Goal: Task Accomplishment & Management: Use online tool/utility

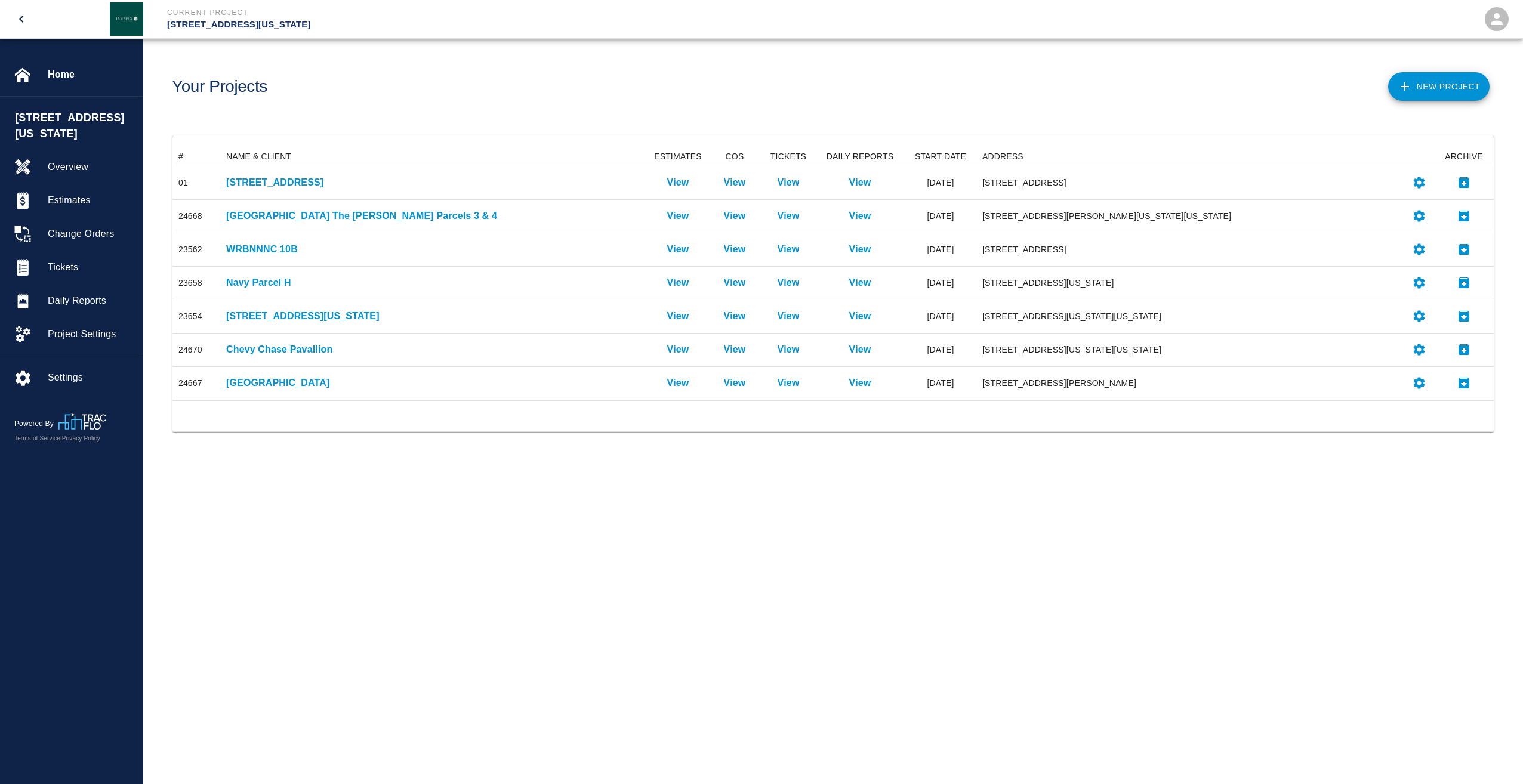
scroll to position [244, 1312]
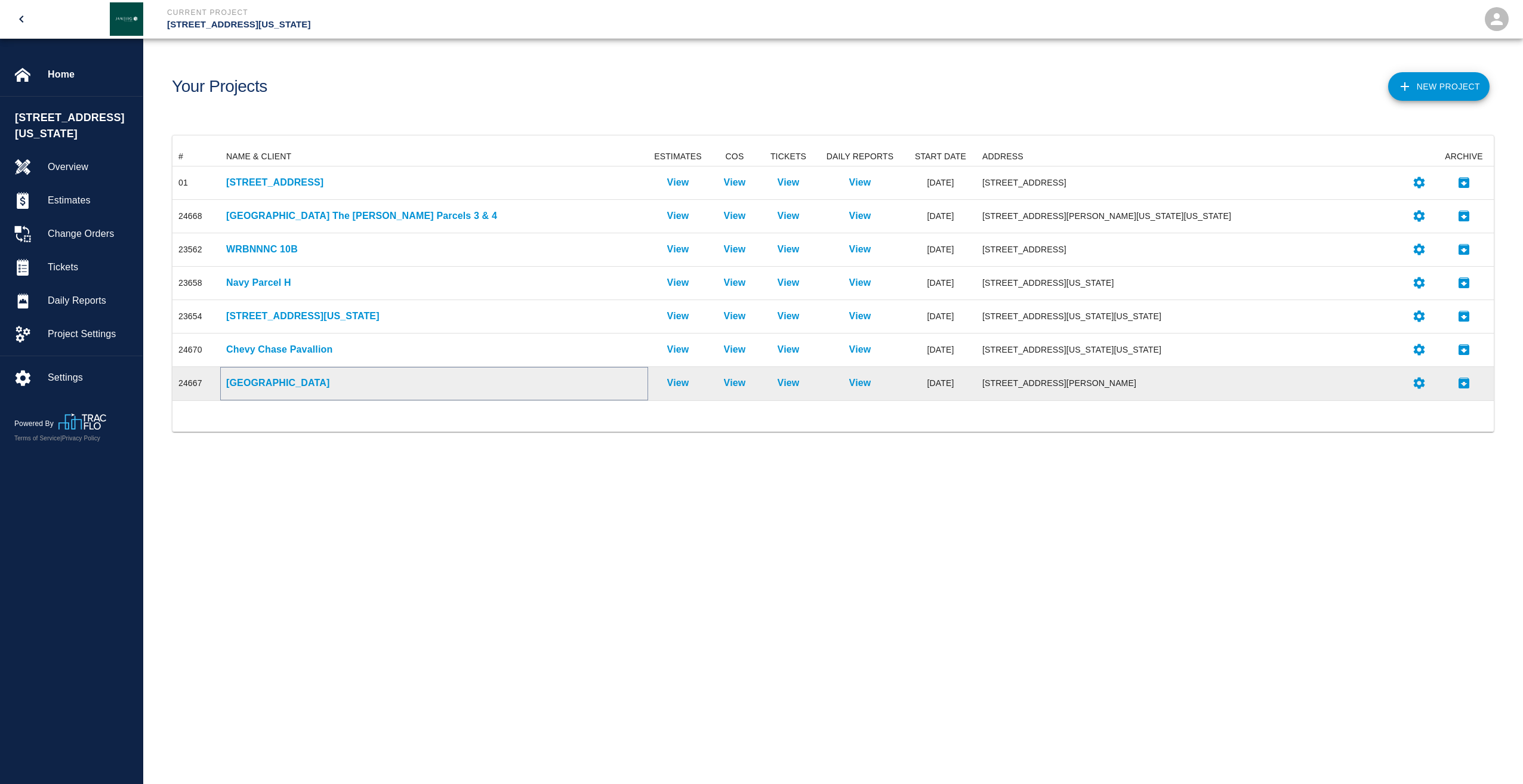
click at [267, 379] on p "[GEOGRAPHIC_DATA]" at bounding box center [434, 382] width 416 height 15
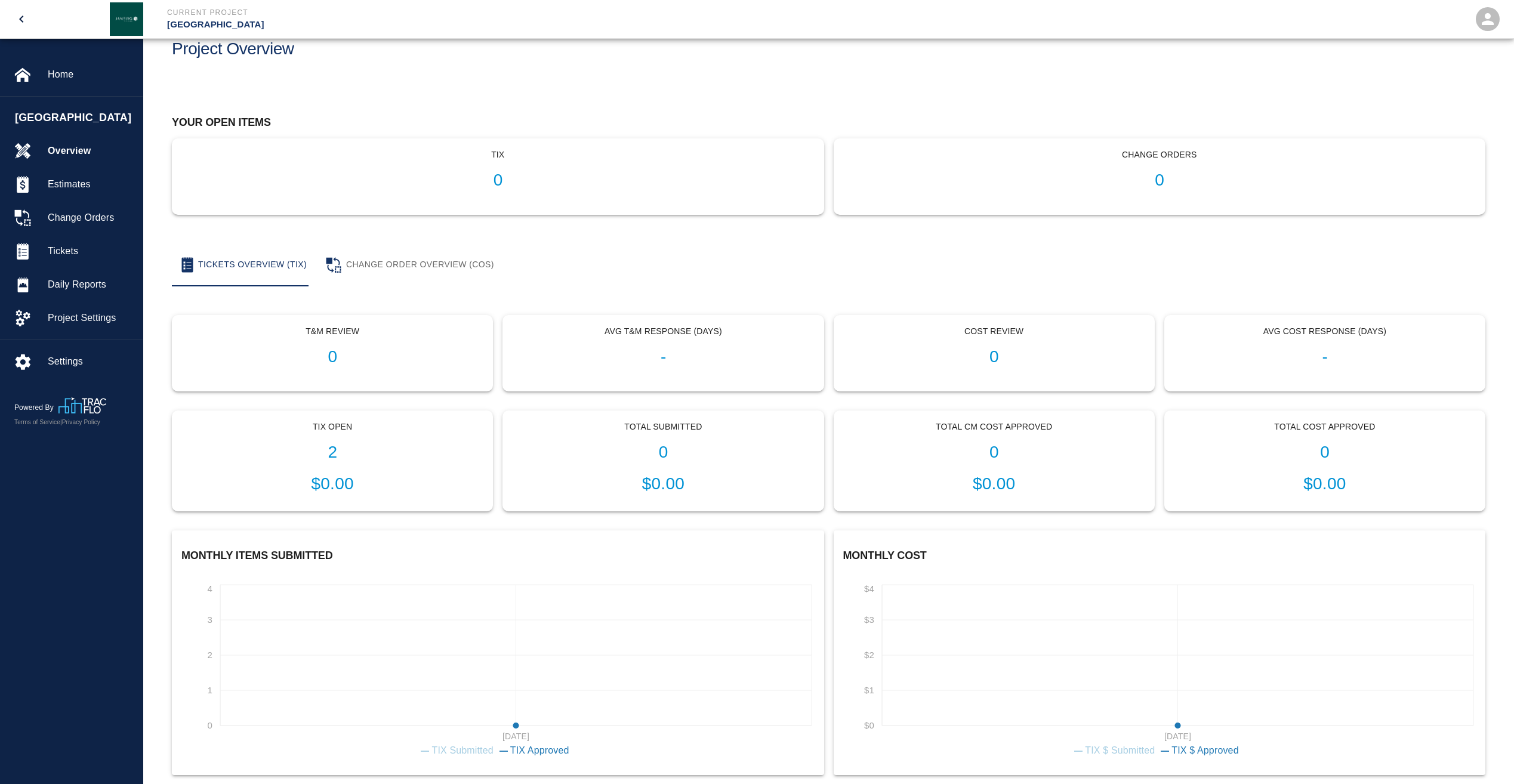
scroll to position [57, 0]
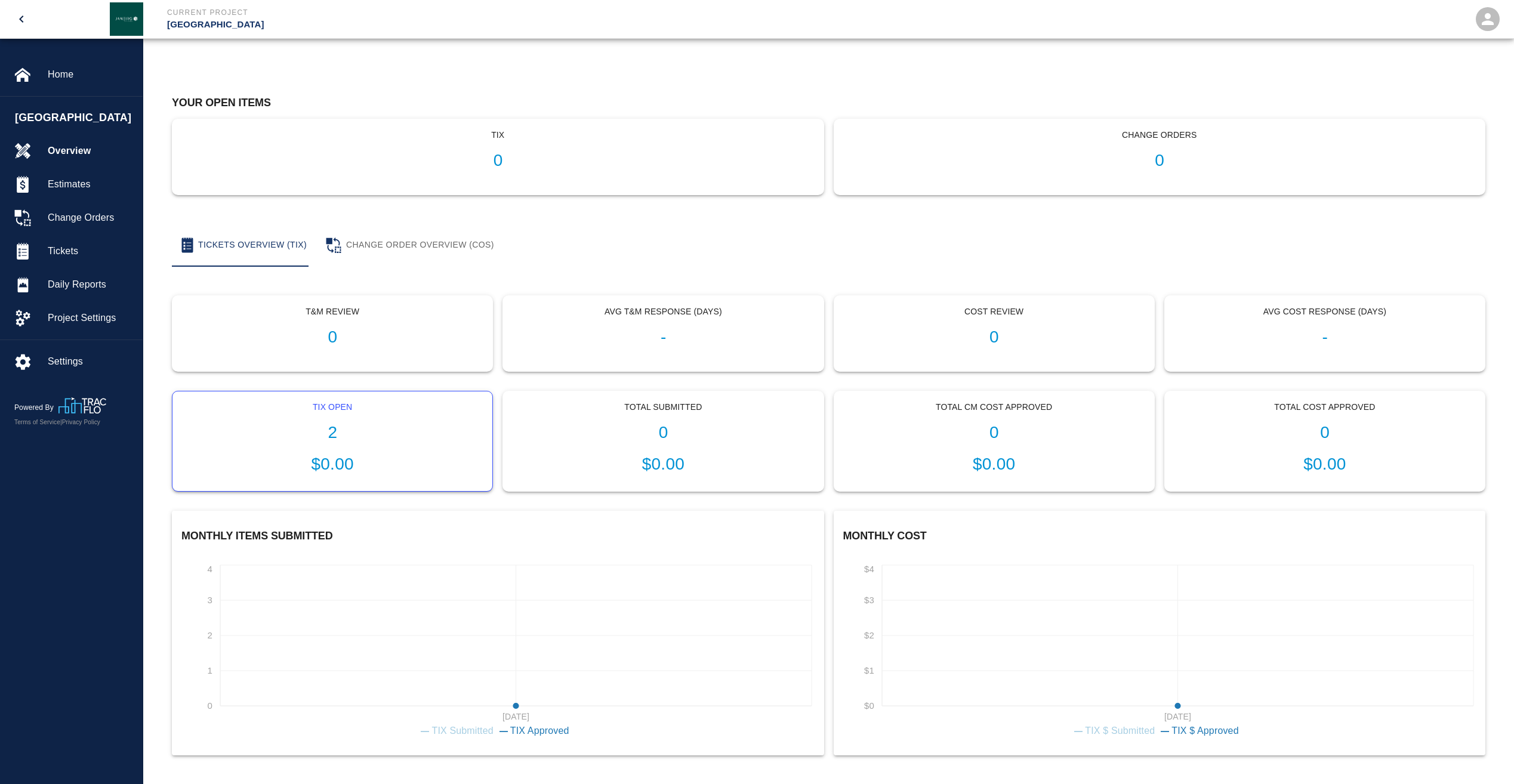
click at [343, 435] on h1 "2" at bounding box center [332, 433] width 301 height 20
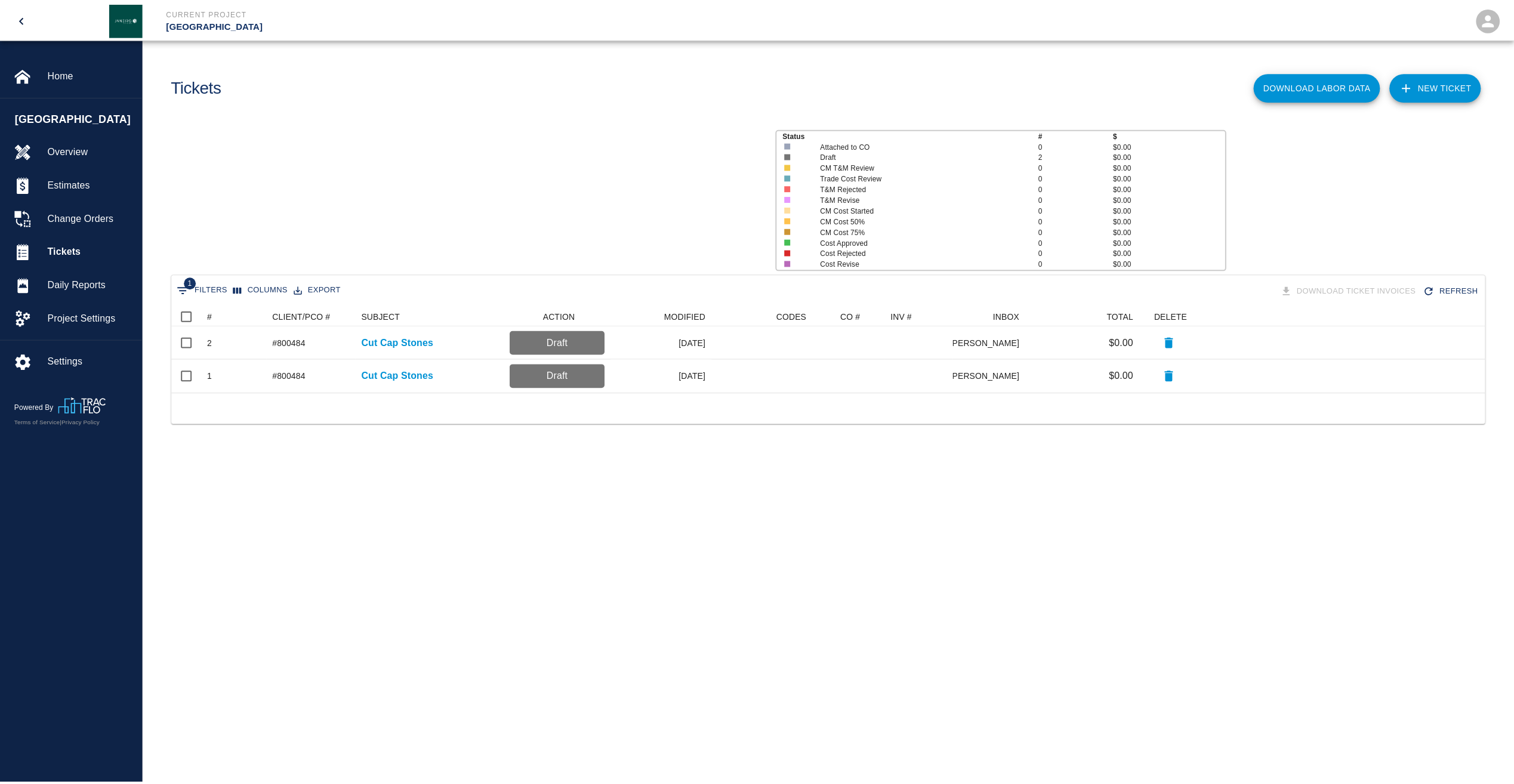
scroll to position [77, 1312]
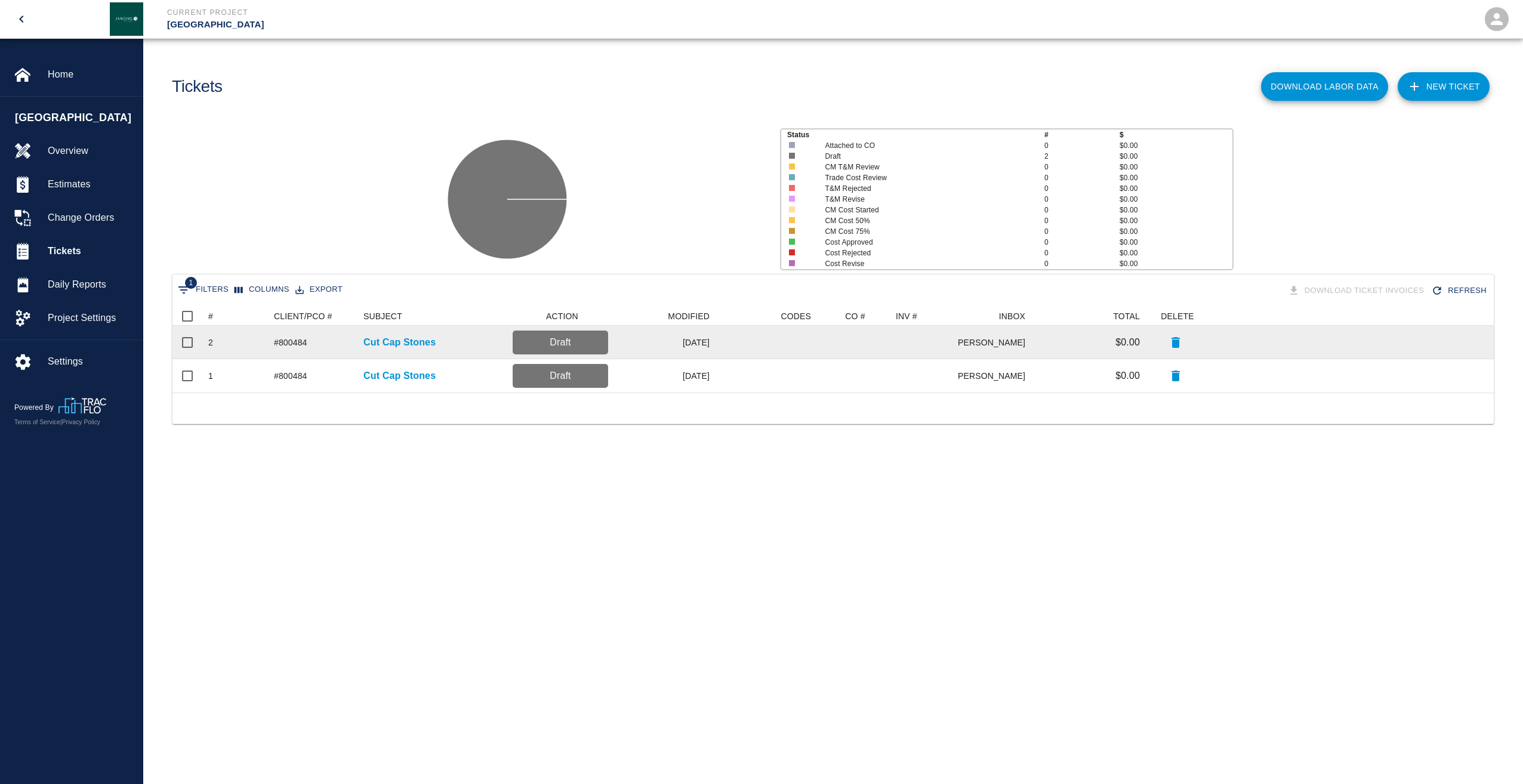
click at [579, 339] on p "Draft" at bounding box center [560, 342] width 86 height 15
click at [187, 344] on input "Select row" at bounding box center [187, 342] width 25 height 25
checkbox input "true"
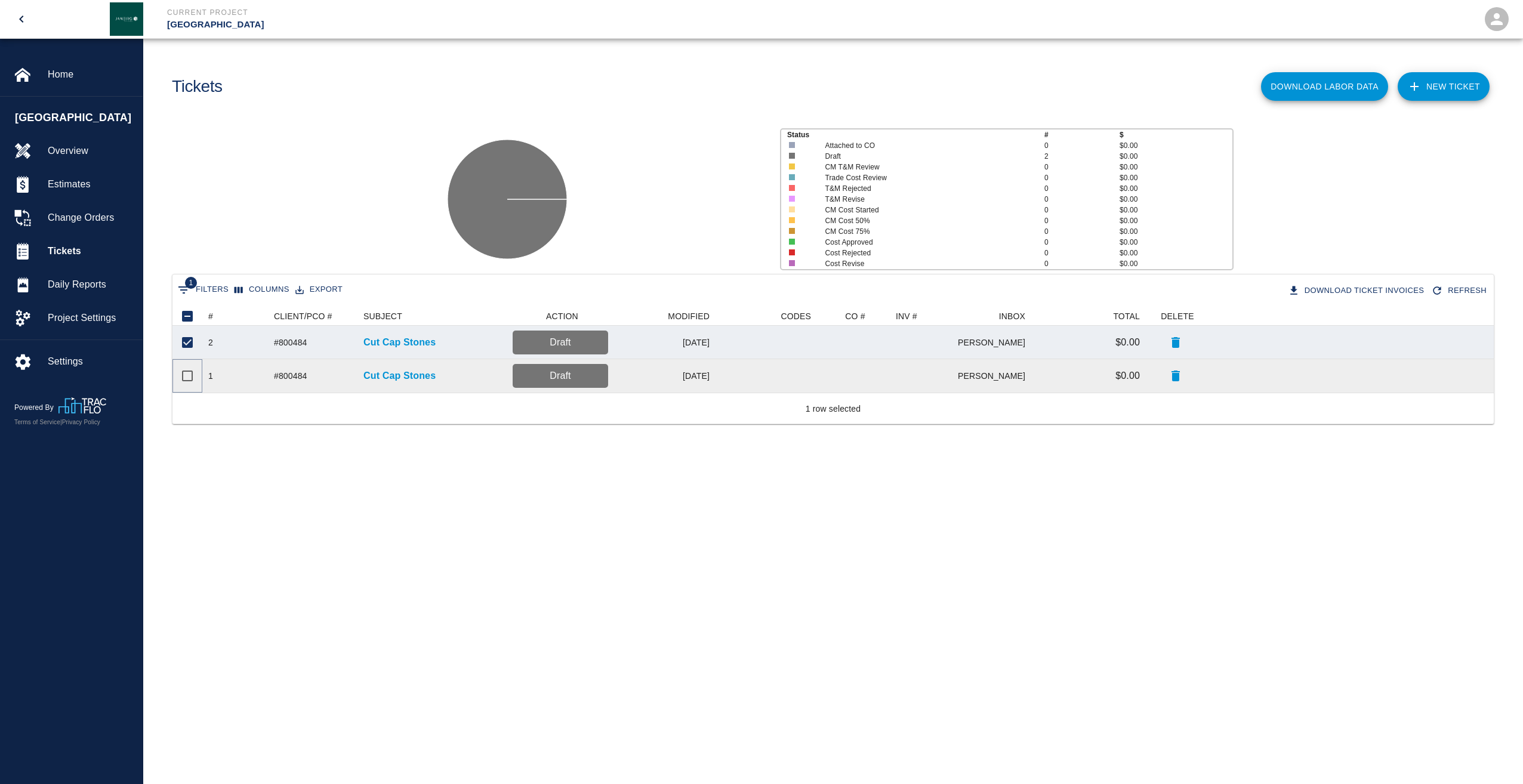
click at [183, 376] on input "Select row" at bounding box center [187, 376] width 25 height 25
checkbox input "true"
click at [820, 563] on main "Tickets Download Labor Data NEW TICKET Status # $ Attached to CO 0 $0.00 Draft …" at bounding box center [832, 392] width 1379 height 784
click at [477, 551] on main "Tickets Download Labor Data NEW TICKET Status # $ Attached to CO 0 $0.00 Draft …" at bounding box center [832, 392] width 1379 height 784
click at [400, 340] on p "Cut Cap Stones" at bounding box center [399, 342] width 72 height 15
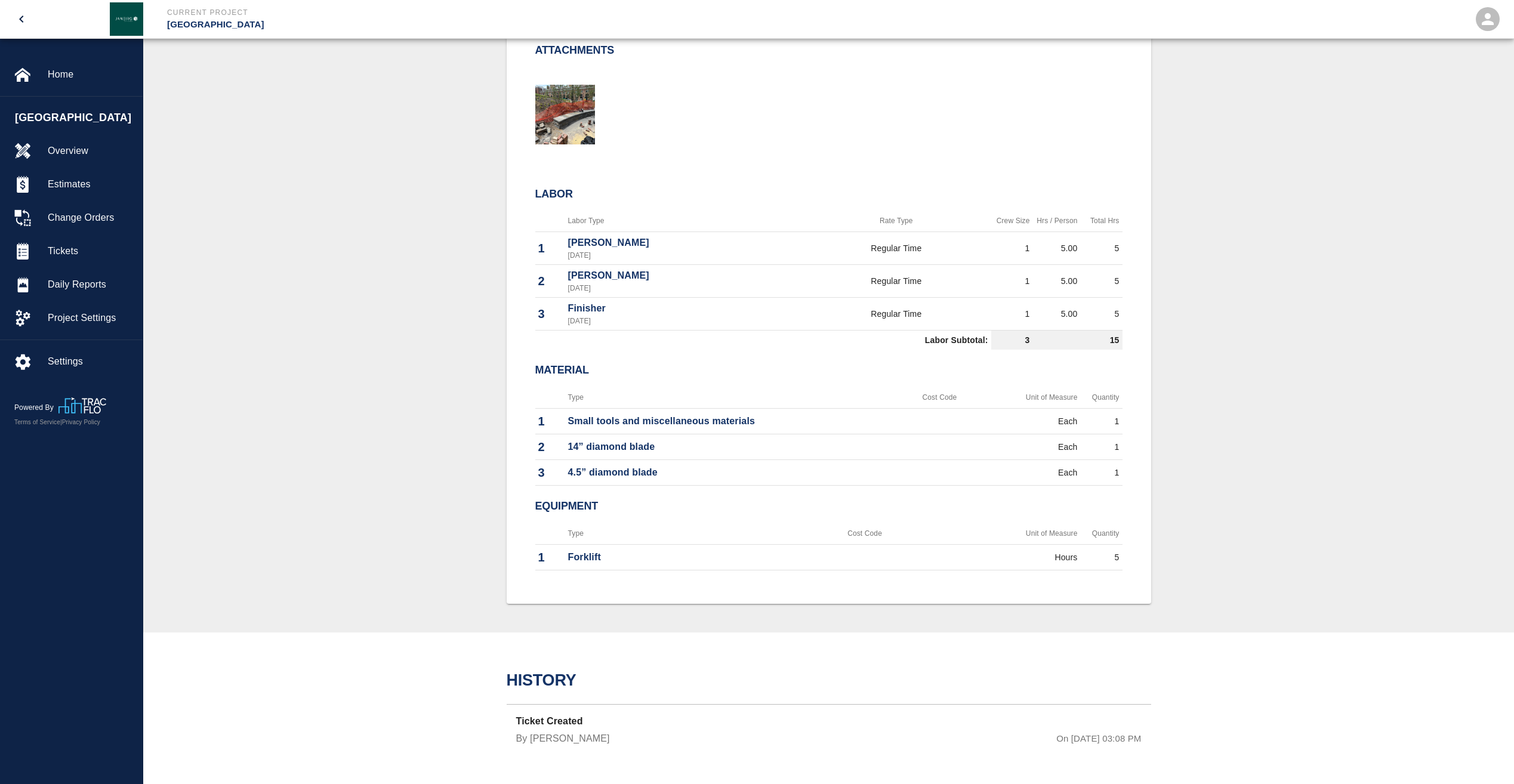
scroll to position [130, 0]
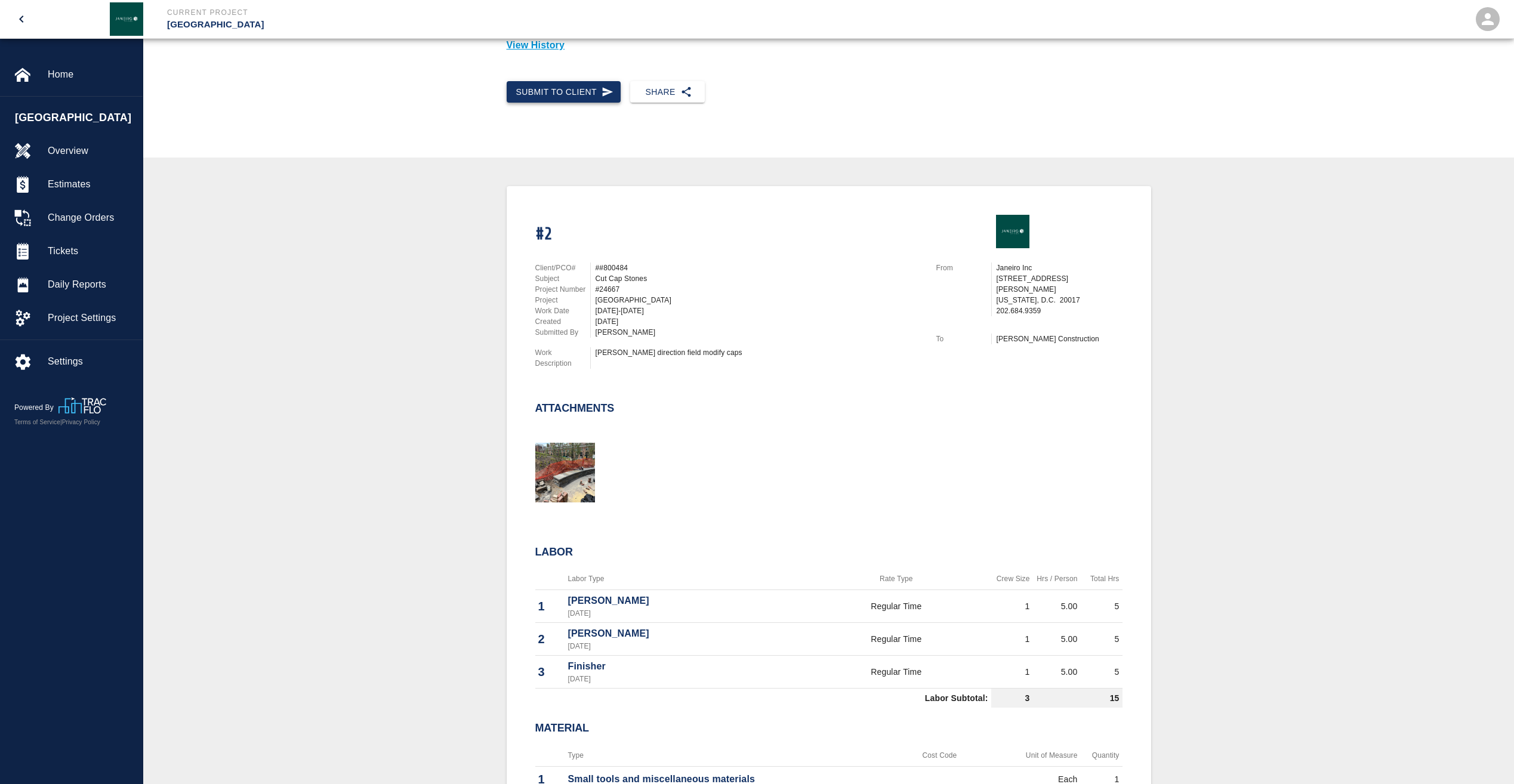
click at [561, 93] on button "Submit to Client" at bounding box center [564, 92] width 115 height 22
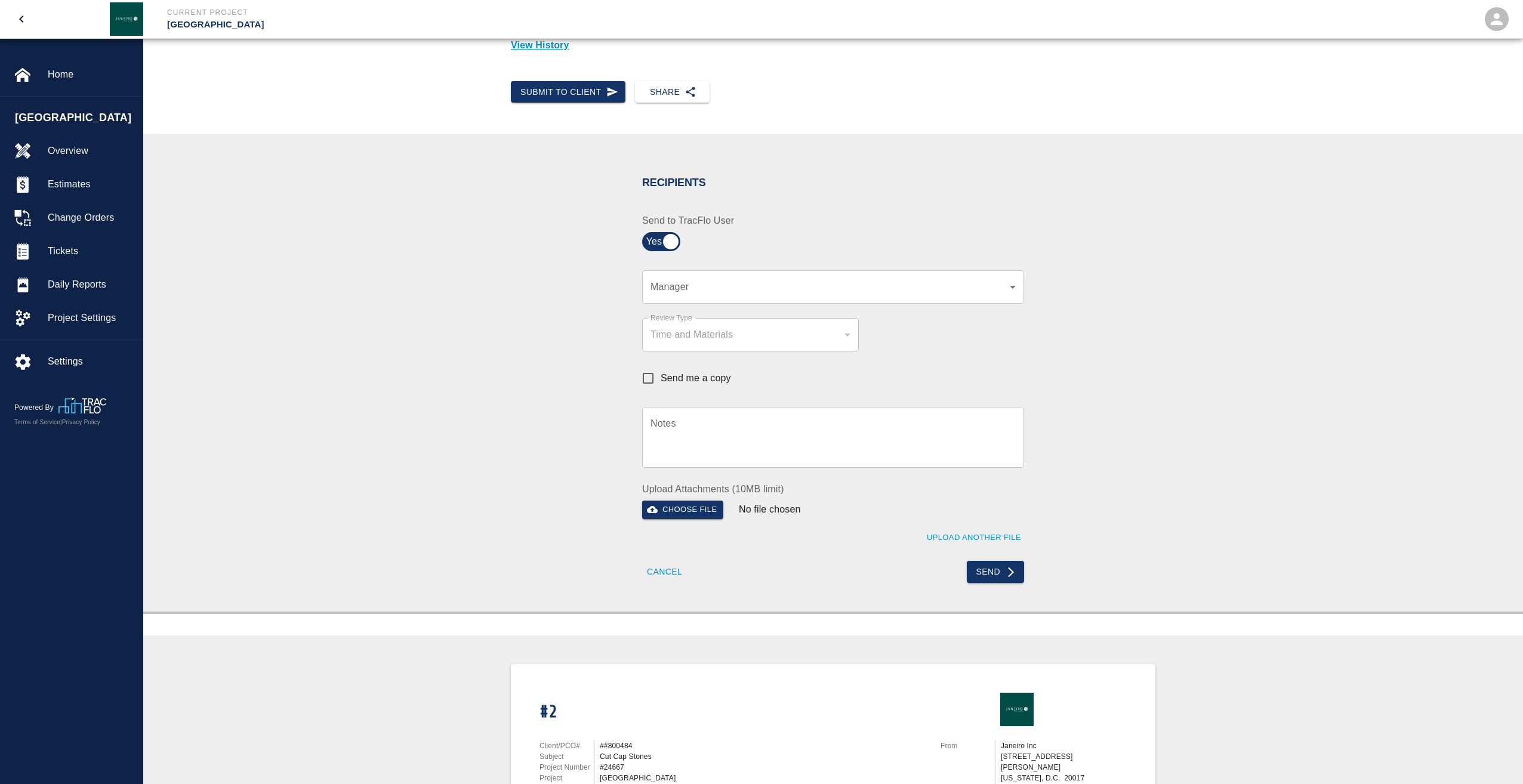
click at [677, 288] on body "Current Project JHU Student Center Home JHU Student Center Overview Estimates C…" at bounding box center [761, 262] width 1523 height 784
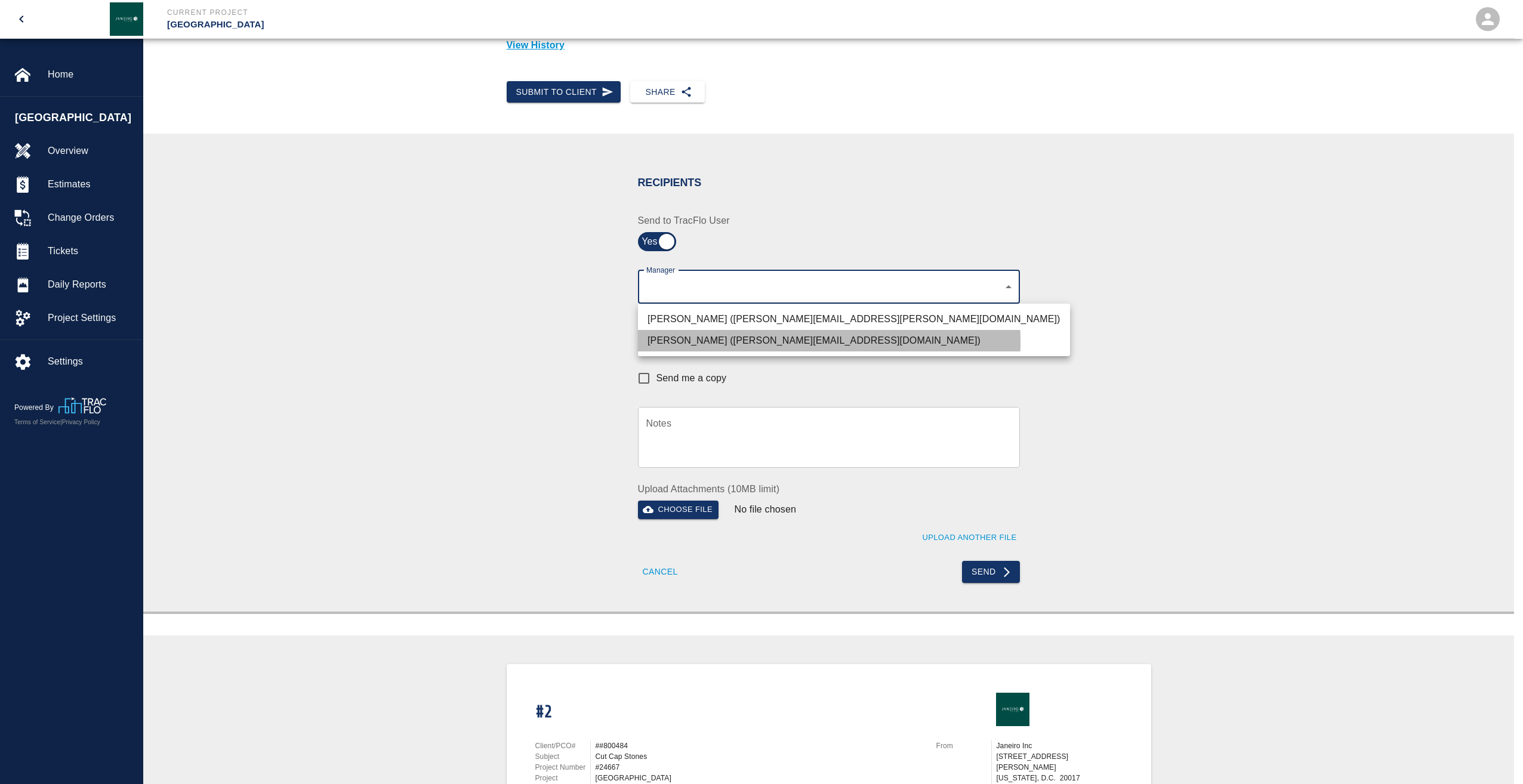
click at [696, 342] on li "[PERSON_NAME] ([PERSON_NAME][EMAIL_ADDRESS][DOMAIN_NAME])" at bounding box center [854, 340] width 432 height 21
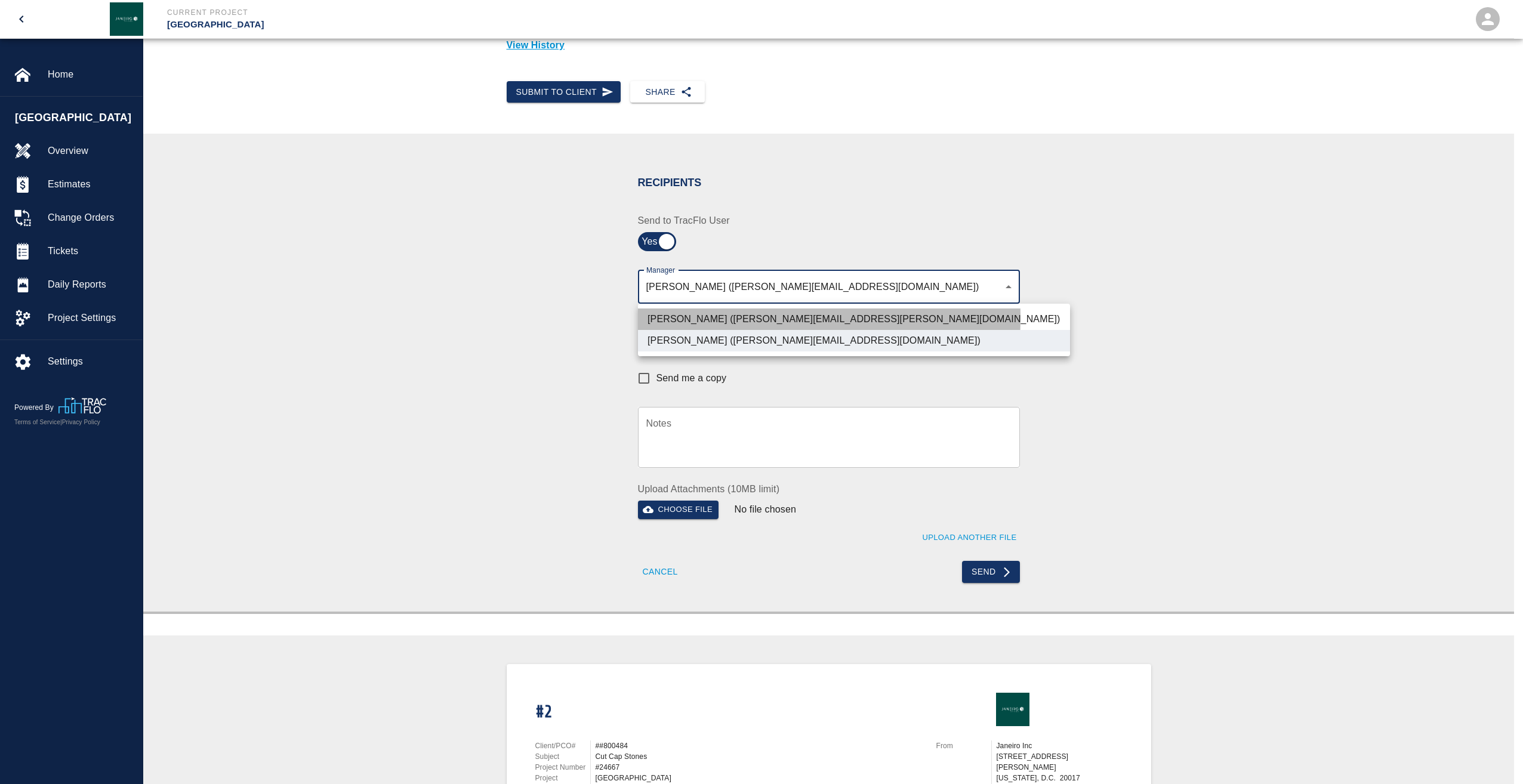
click at [692, 317] on li "[PERSON_NAME] ([PERSON_NAME][EMAIL_ADDRESS][PERSON_NAME][DOMAIN_NAME])" at bounding box center [854, 319] width 432 height 21
type input "acee3a7d-cb76-40aa-b5b9-3c95db8131d0,1476c9f5-311a-41ff-8c7a-a0fb727a823c"
click at [590, 347] on div at bounding box center [761, 392] width 1523 height 784
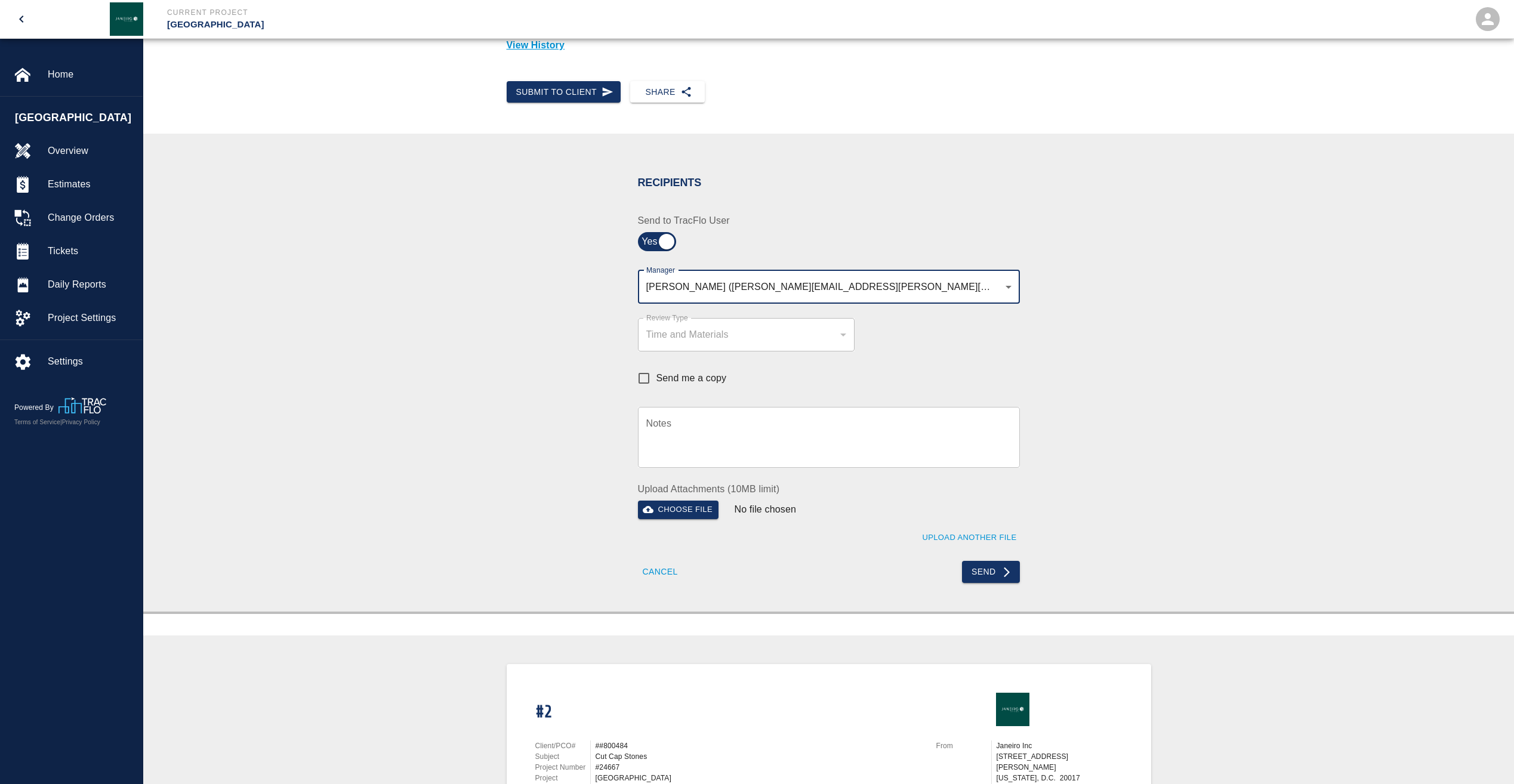
click at [692, 337] on div "Time and Materials" at bounding box center [746, 334] width 200 height 14
click at [692, 337] on div "Time and Materials" at bounding box center [746, 334] width 200 height 14
click at [773, 372] on div "Send me a copy" at bounding box center [822, 372] width 396 height 41
click at [983, 569] on button "Send" at bounding box center [991, 571] width 58 height 22
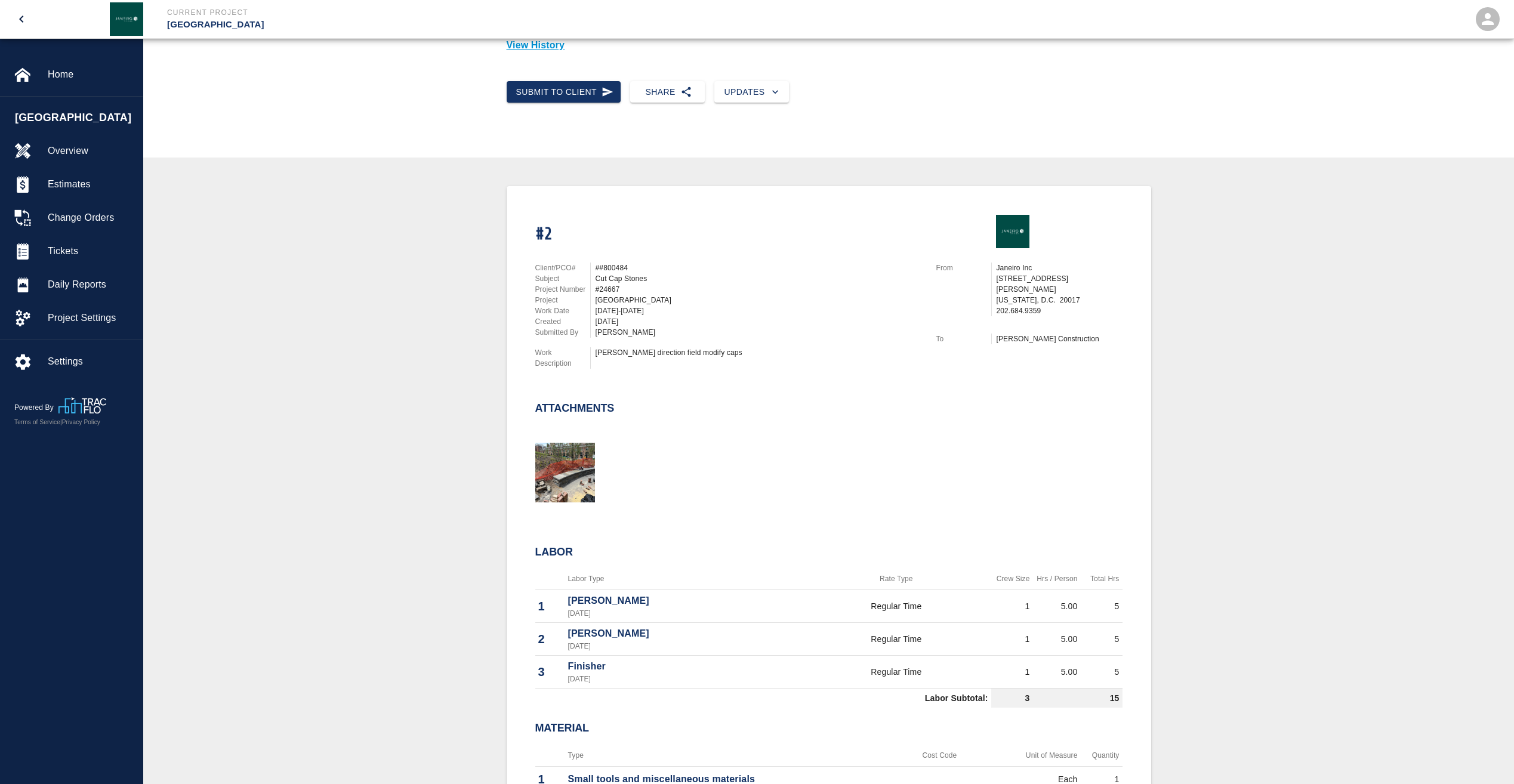
click at [18, 18] on icon "open drawer" at bounding box center [21, 19] width 15 height 15
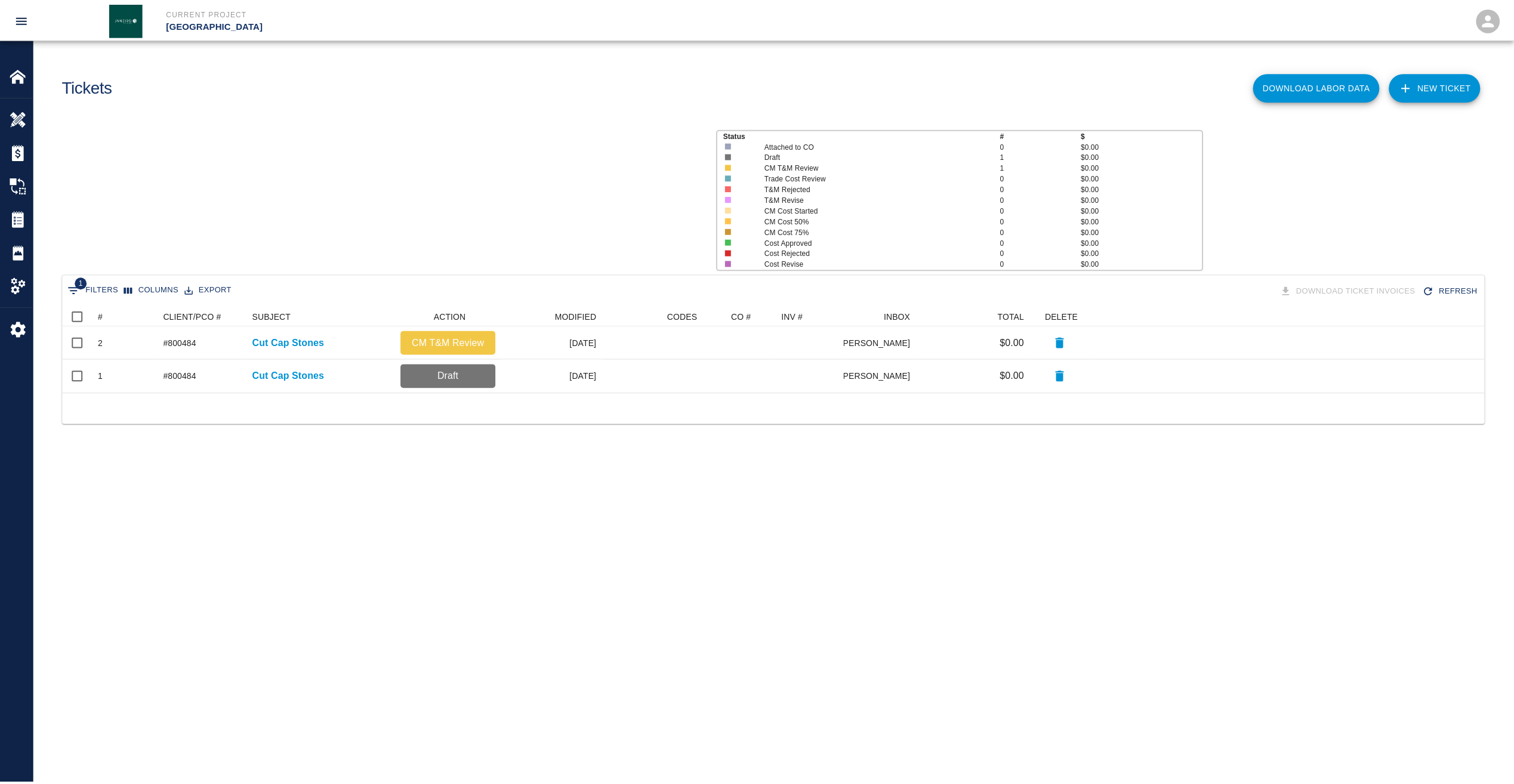
scroll to position [77, 1421]
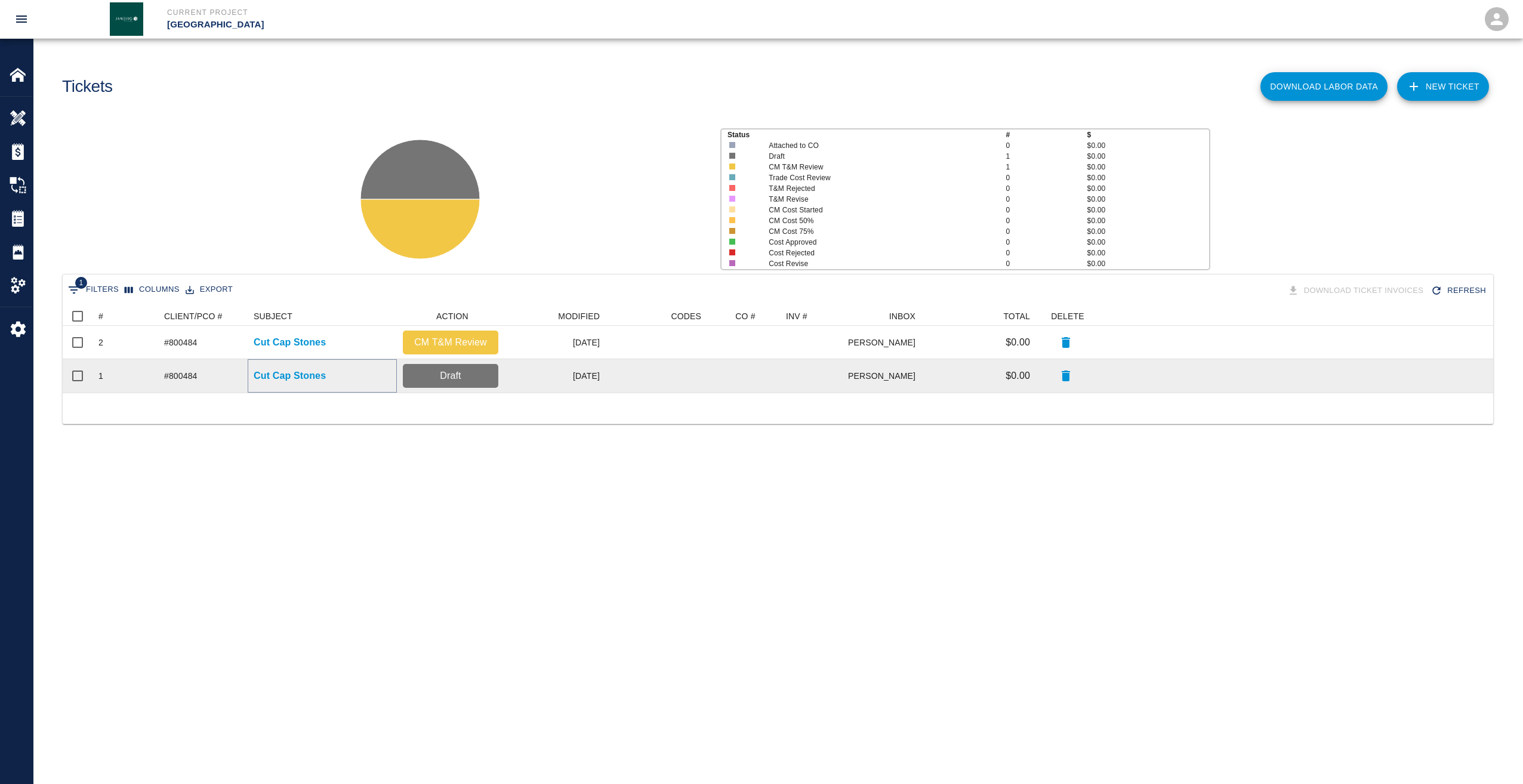
click at [283, 374] on p "Cut Cap Stones" at bounding box center [289, 376] width 72 height 15
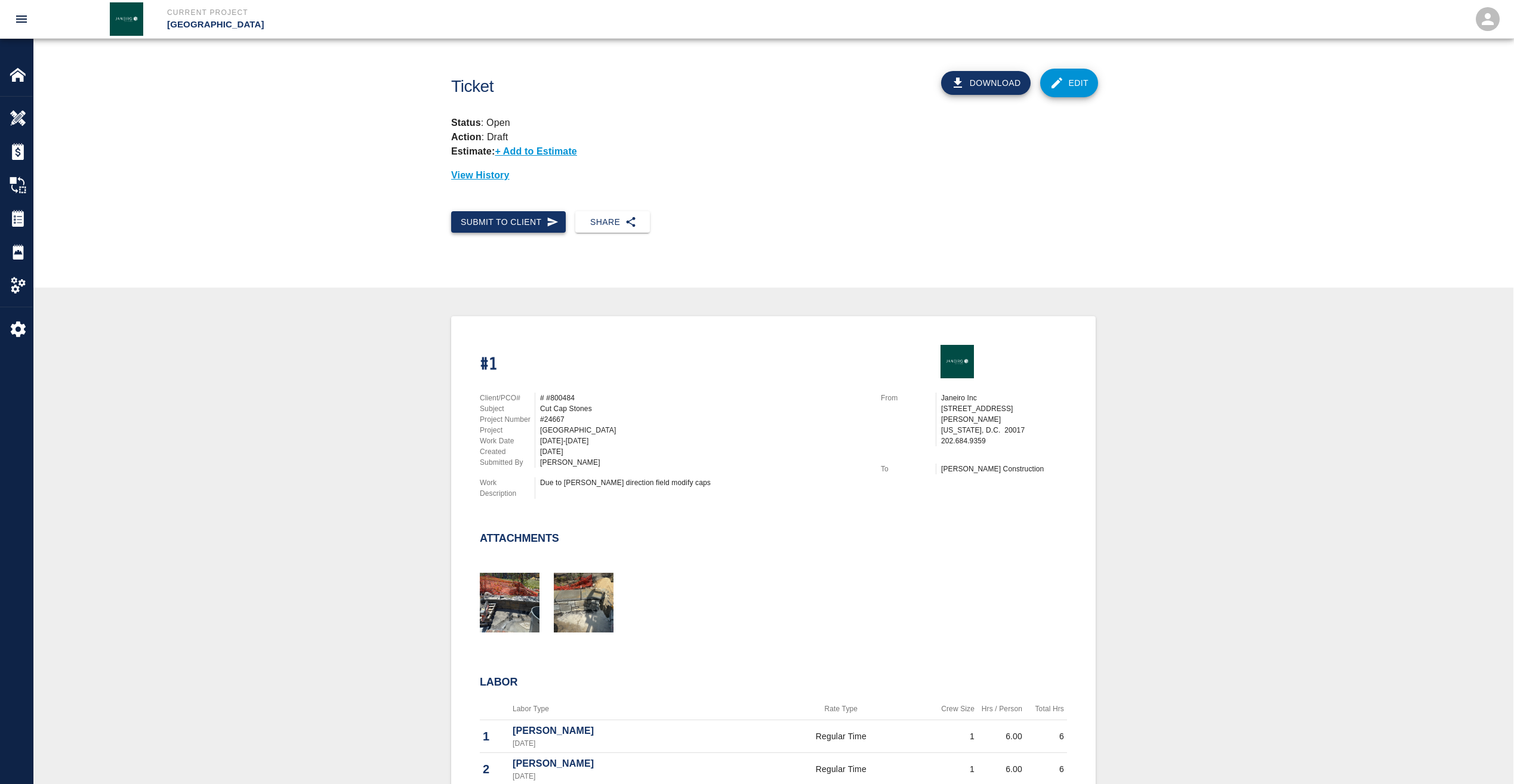
click at [514, 223] on button "Submit to Client" at bounding box center [509, 222] width 115 height 22
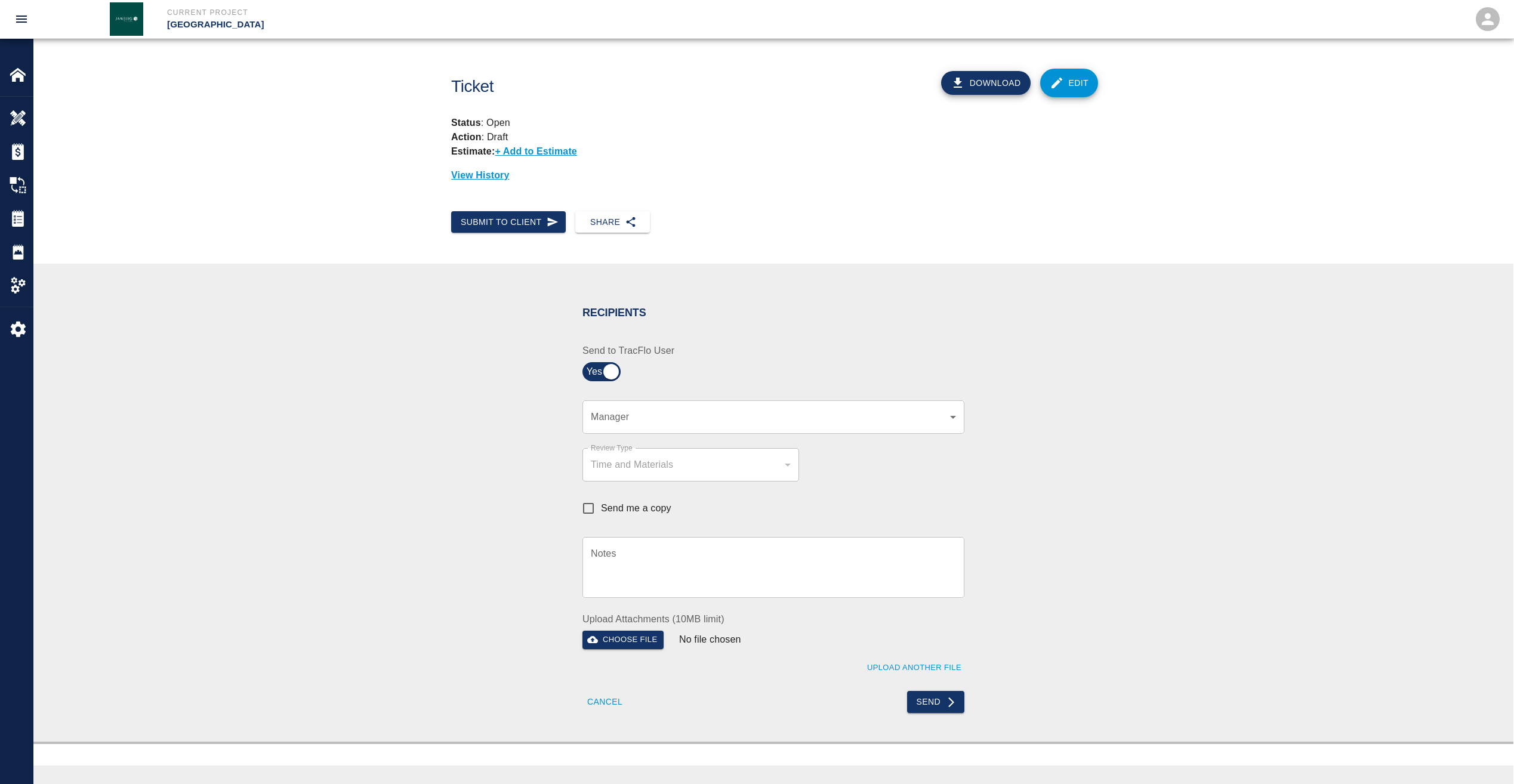
click at [644, 421] on body "Current Project JHU Student Center Home JHU Student Center Overview Estimates C…" at bounding box center [757, 392] width 1514 height 784
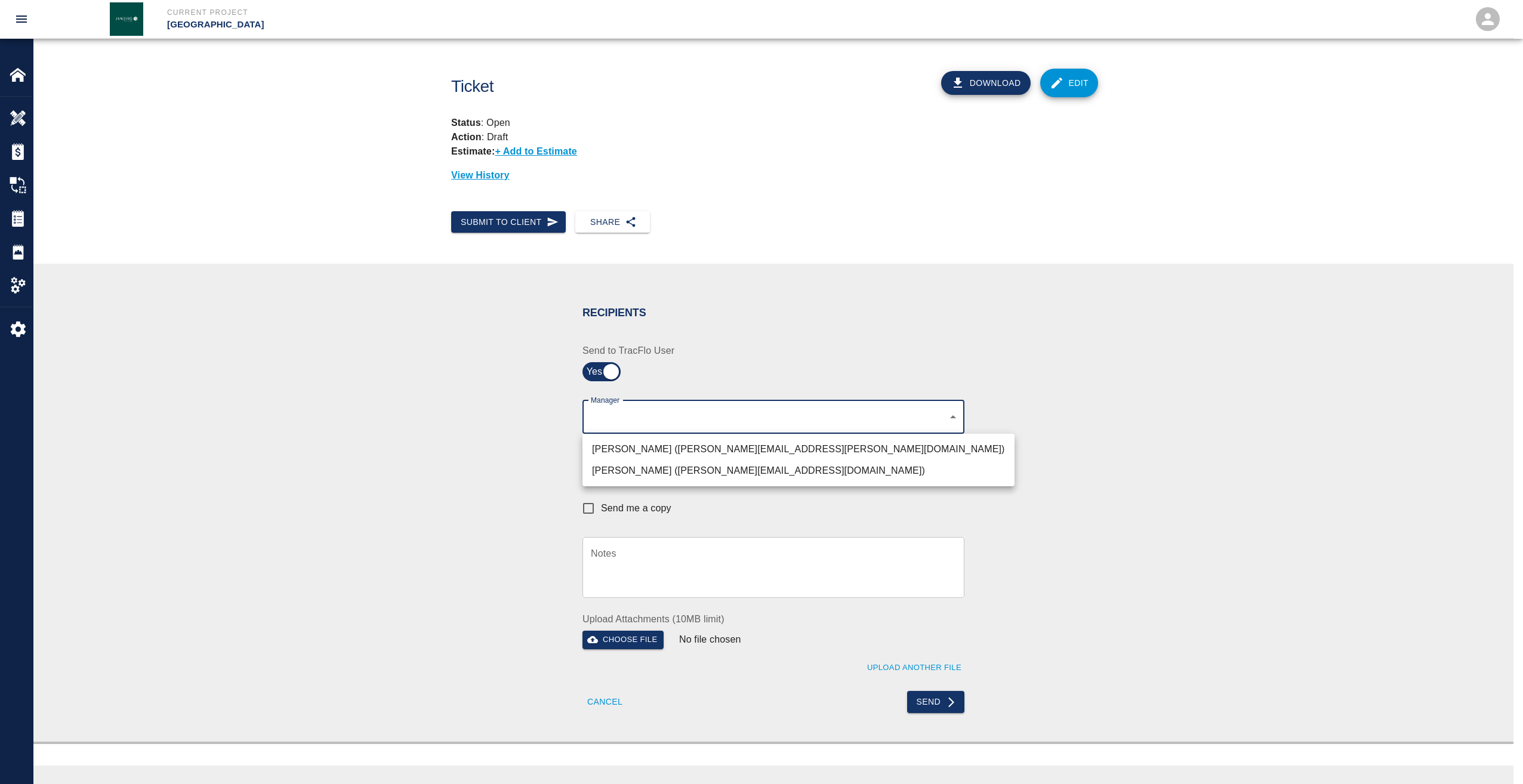
click at [630, 451] on li "[PERSON_NAME] ([PERSON_NAME][EMAIL_ADDRESS][PERSON_NAME][DOMAIN_NAME])" at bounding box center [798, 449] width 432 height 21
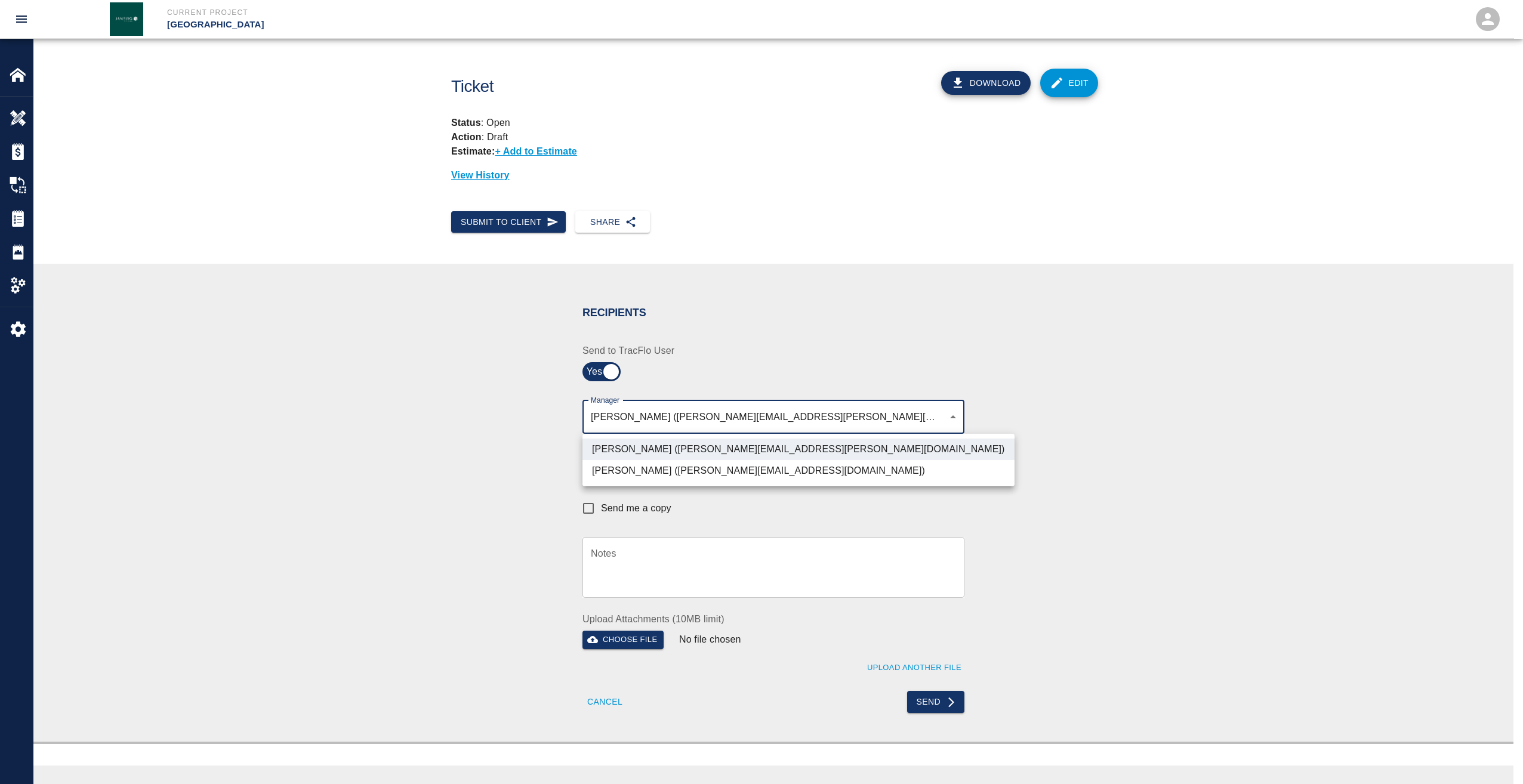
click at [641, 468] on li "[PERSON_NAME] ([PERSON_NAME][EMAIL_ADDRESS][DOMAIN_NAME])" at bounding box center [798, 470] width 432 height 21
type input "1476c9f5-311a-41ff-8c7a-a0fb727a823c,acee3a7d-cb76-40aa-b5b9-3c95db8131d0"
click at [492, 551] on div at bounding box center [761, 392] width 1523 height 784
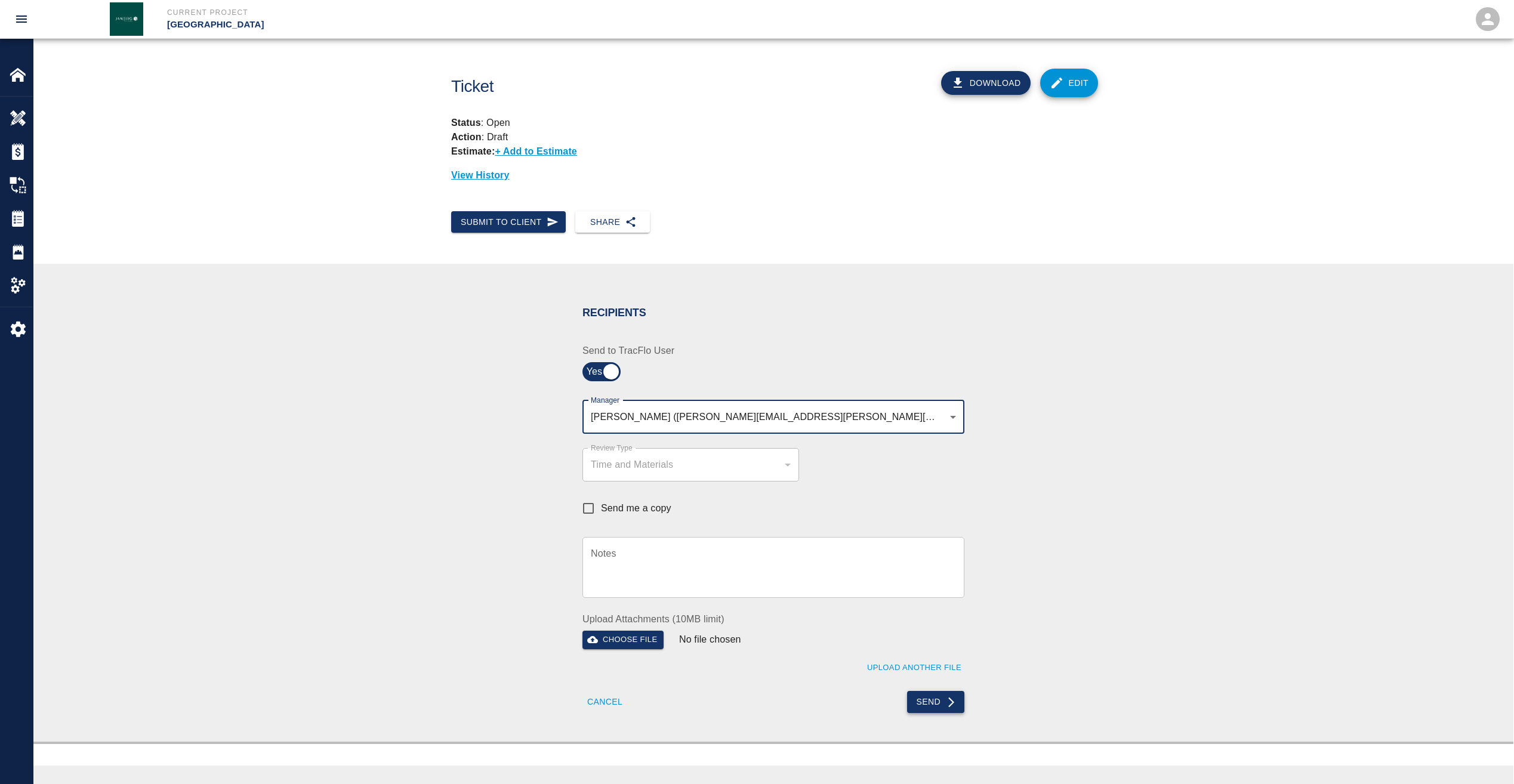
click at [937, 699] on button "Send" at bounding box center [936, 701] width 58 height 22
